Goal: Navigation & Orientation: Find specific page/section

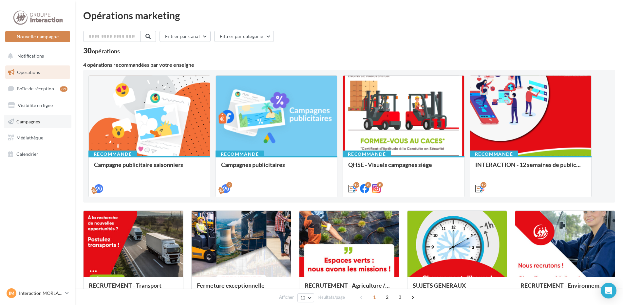
click at [55, 115] on link "Campagnes" at bounding box center [37, 122] width 67 height 14
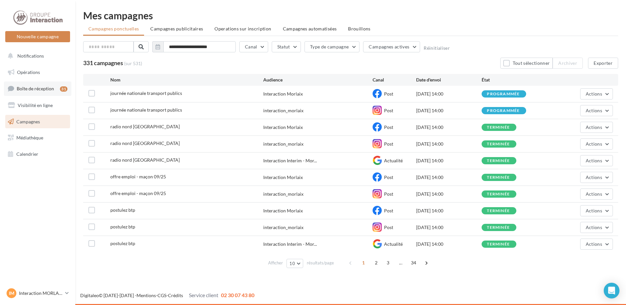
click at [48, 85] on link "Boîte de réception 31" at bounding box center [37, 89] width 67 height 14
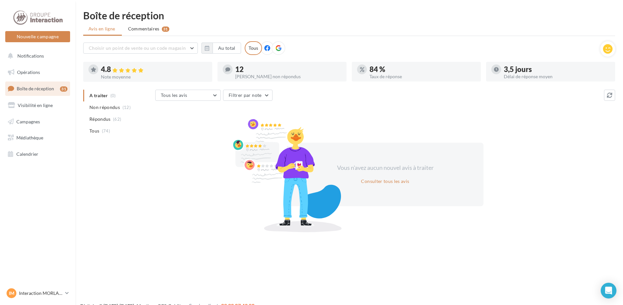
click at [276, 48] on icon at bounding box center [278, 48] width 6 height 6
click at [52, 112] on link "Visibilité en ligne" at bounding box center [37, 106] width 67 height 14
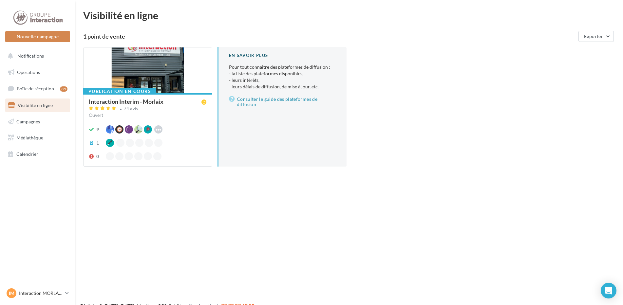
click at [181, 119] on div "Interaction Interim - Morlaix 74 avis Ouvert" at bounding box center [148, 110] width 118 height 22
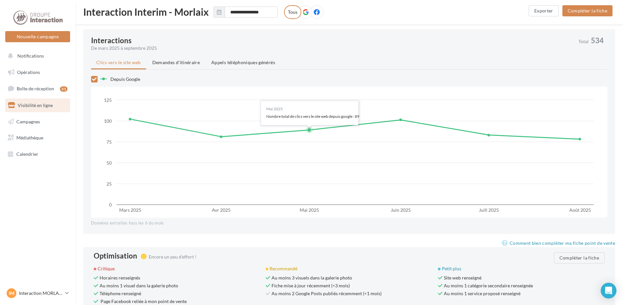
scroll to position [558, 0]
